Goal: Information Seeking & Learning: Learn about a topic

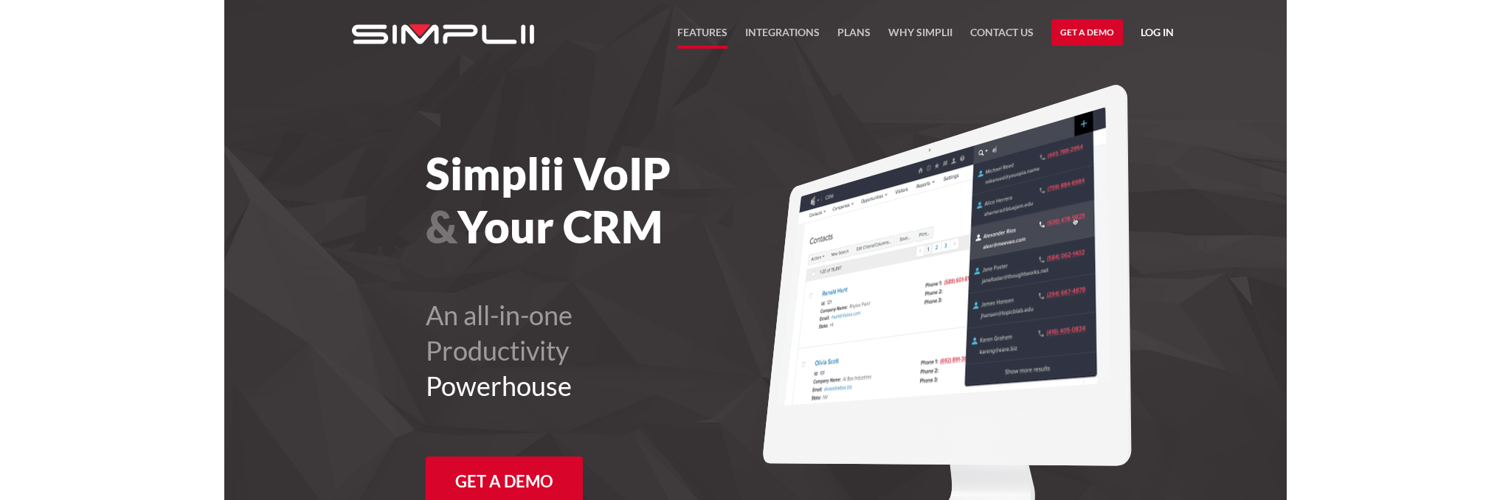
click at [697, 29] on link "FEATURES" at bounding box center [702, 36] width 50 height 25
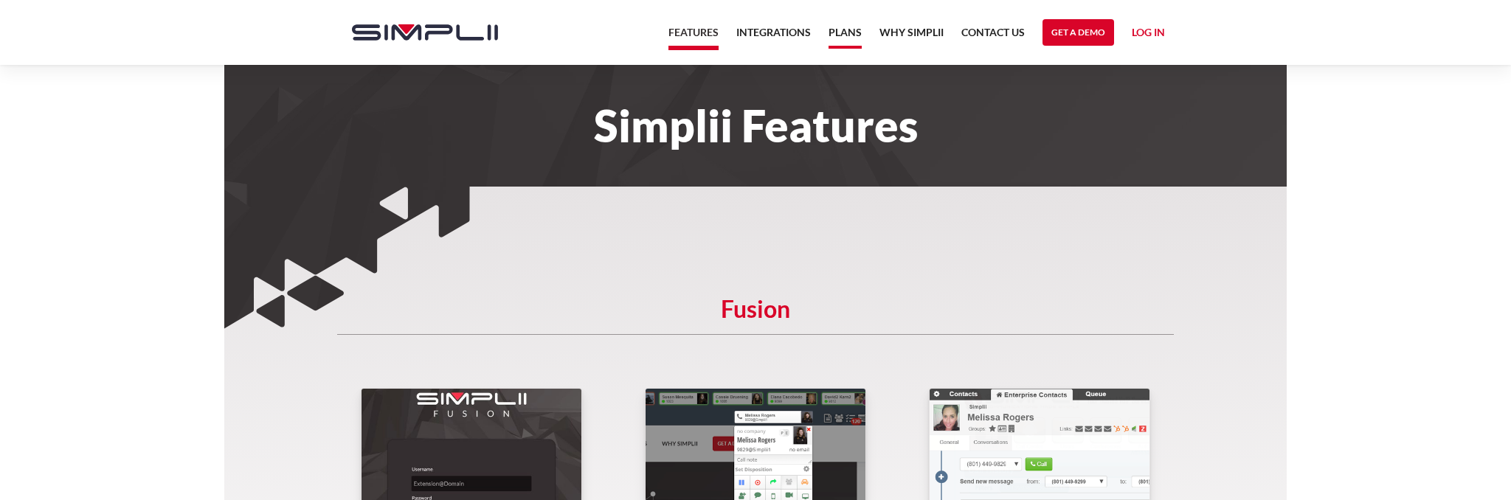
click at [849, 30] on link "Plans" at bounding box center [845, 36] width 33 height 25
